Goal: Task Accomplishment & Management: Complete application form

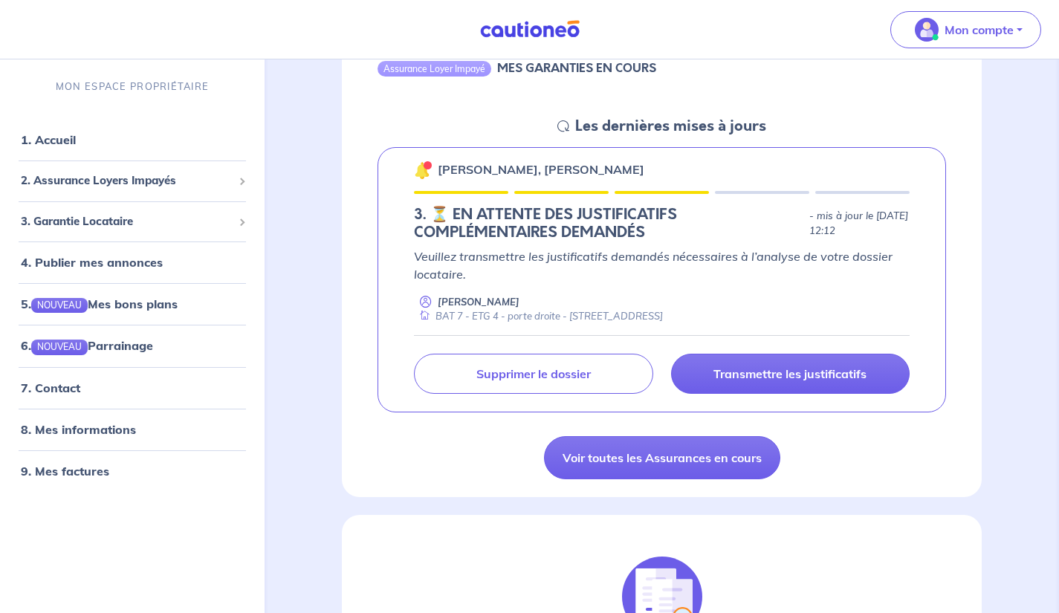
scroll to position [180, 0]
click at [479, 256] on p "Veuillez transmettre les justificatifs demandés nécessaires à l’analyse de votr…" at bounding box center [662, 265] width 496 height 36
click at [638, 465] on link "Voir toutes les Assurances en cours" at bounding box center [662, 457] width 236 height 43
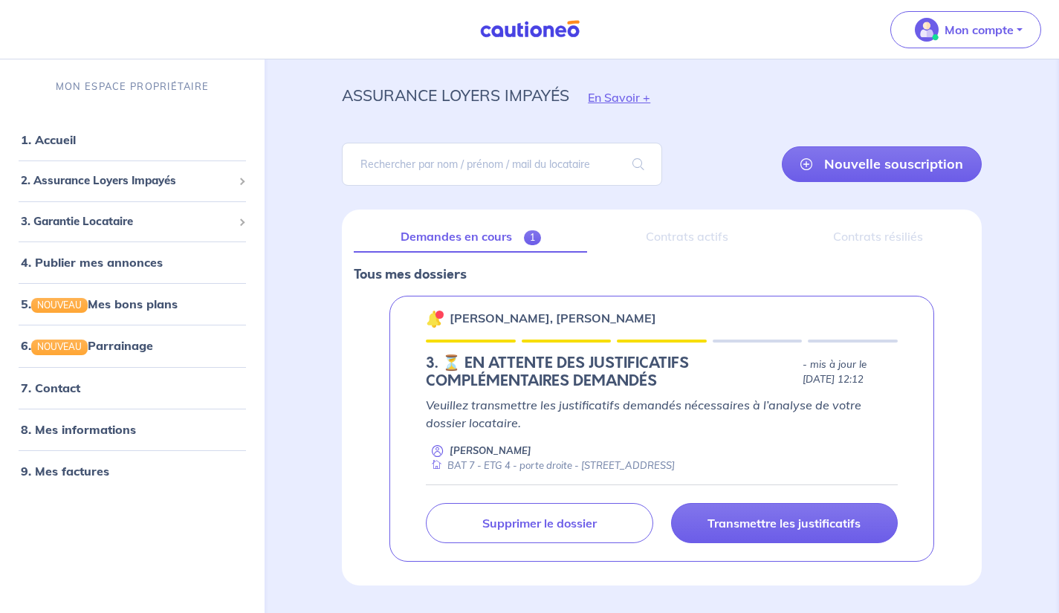
scroll to position [75, 0]
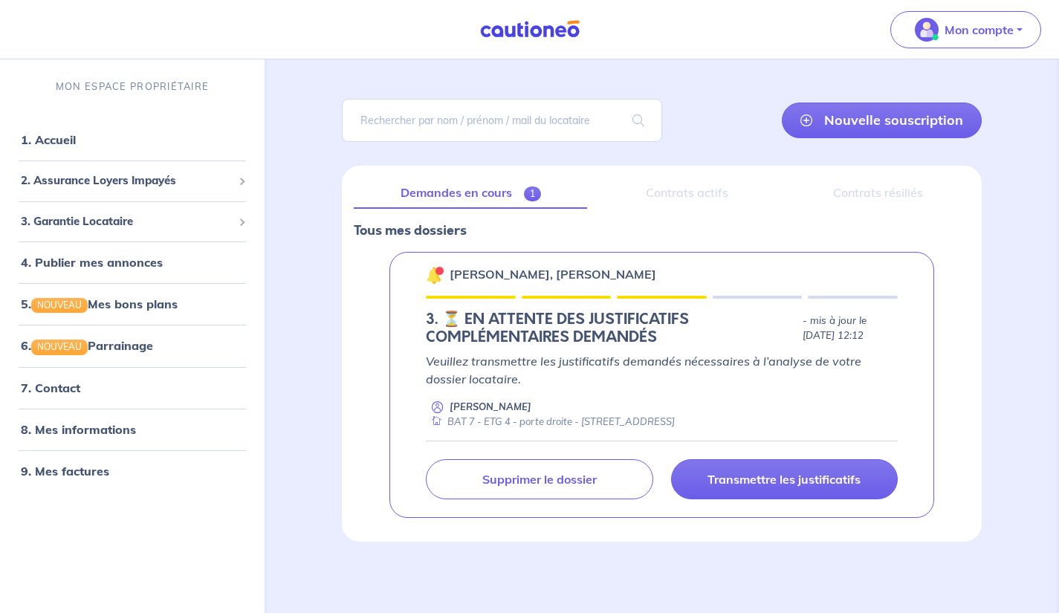
click at [766, 478] on p "Transmettre les justificatifs" at bounding box center [783, 479] width 153 height 15
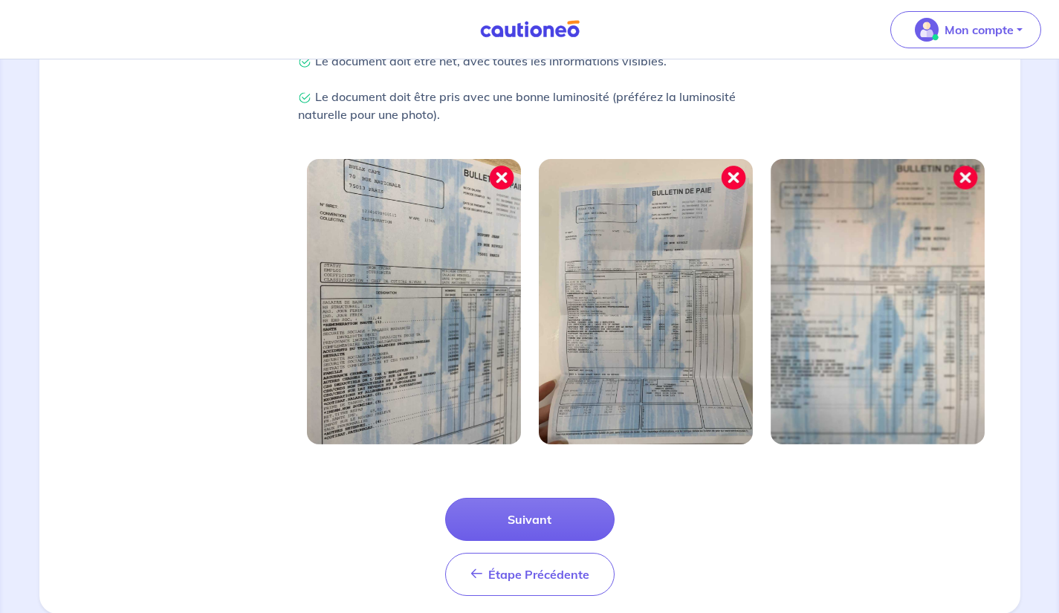
scroll to position [451, 0]
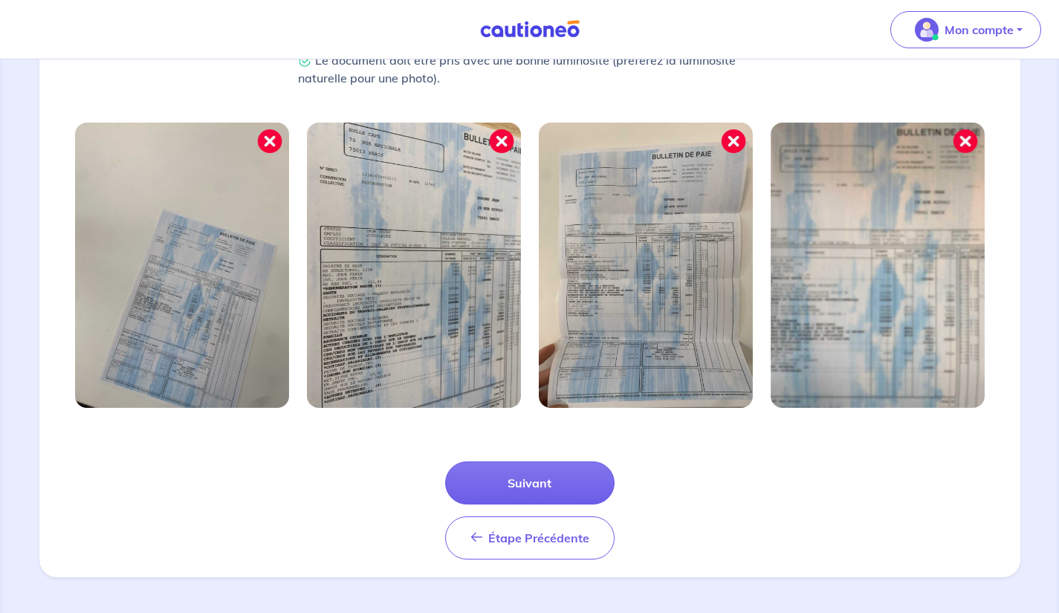
click at [503, 487] on button "Suivant" at bounding box center [529, 482] width 169 height 43
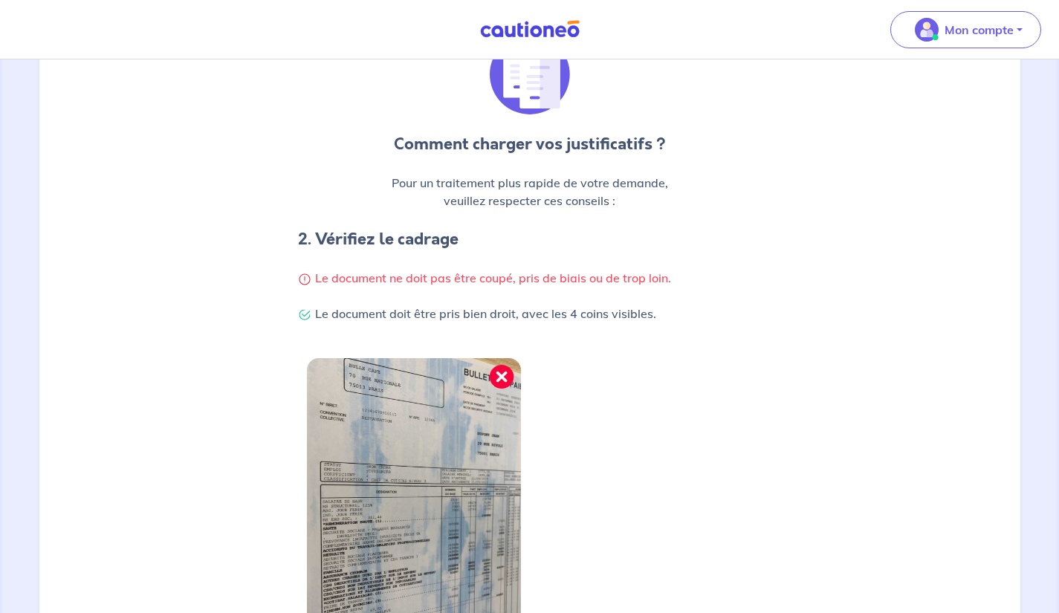
scroll to position [380, 0]
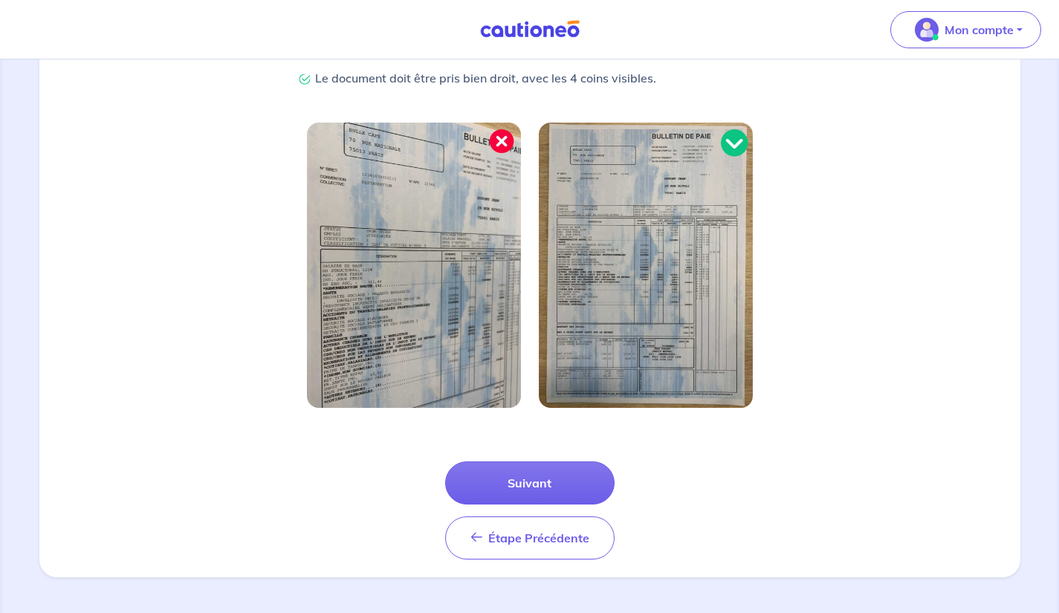
click at [487, 483] on button "Suivant" at bounding box center [529, 482] width 169 height 43
